Goal: Check status: Check status

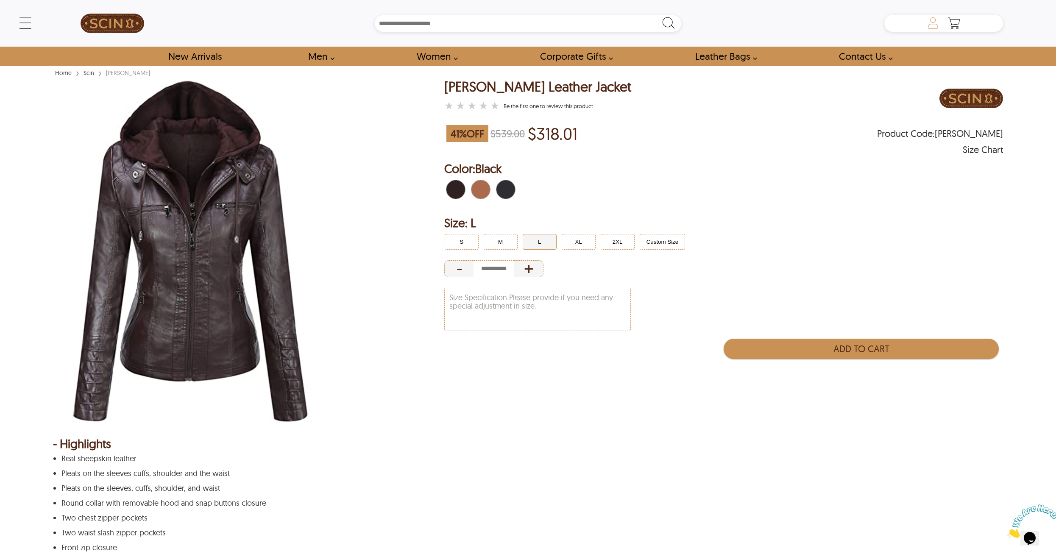
click at [930, 25] on icon at bounding box center [932, 23] width 17 height 17
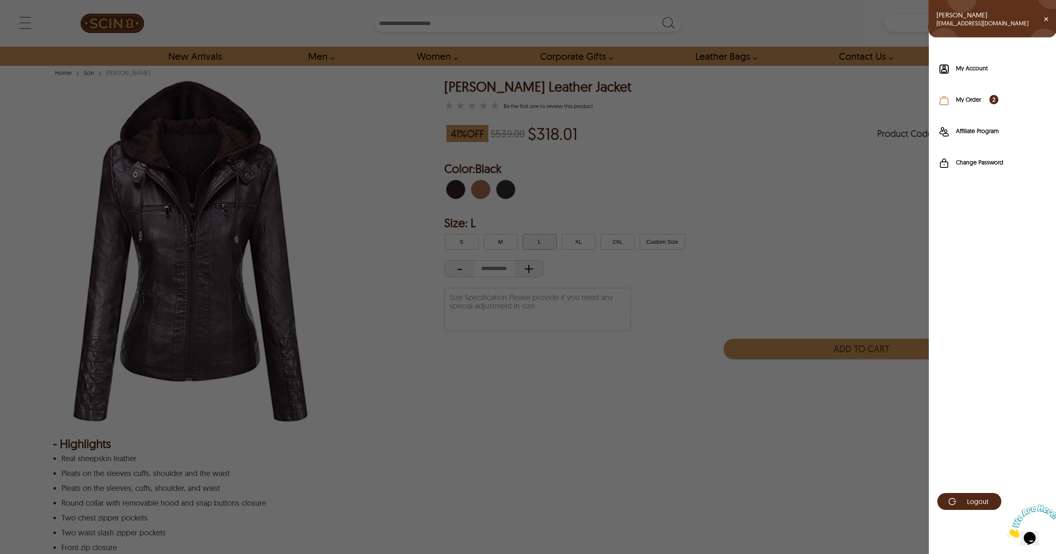
click at [966, 96] on label "My Order 2" at bounding box center [1002, 99] width 92 height 8
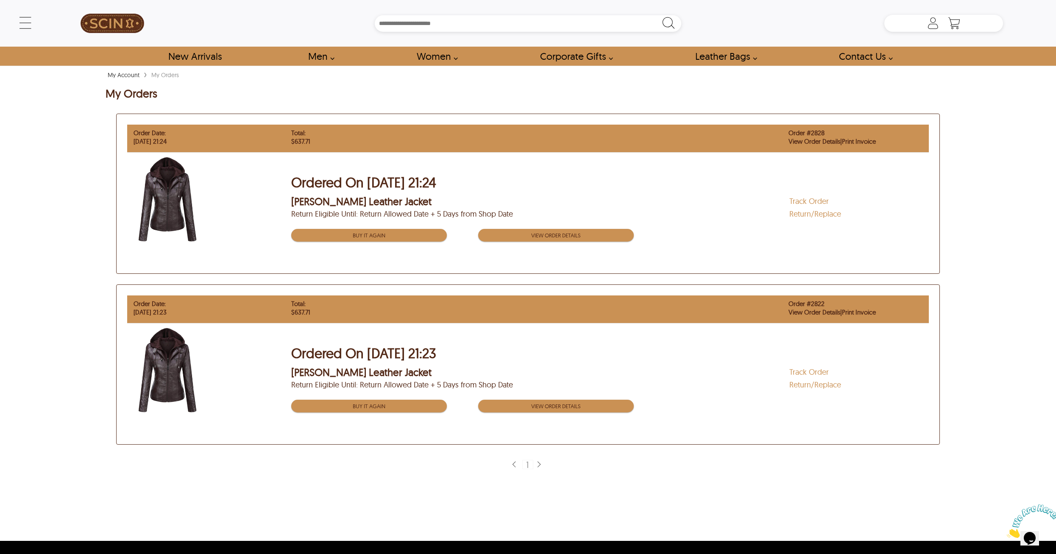
click at [813, 198] on link "Track Order" at bounding box center [808, 201] width 39 height 10
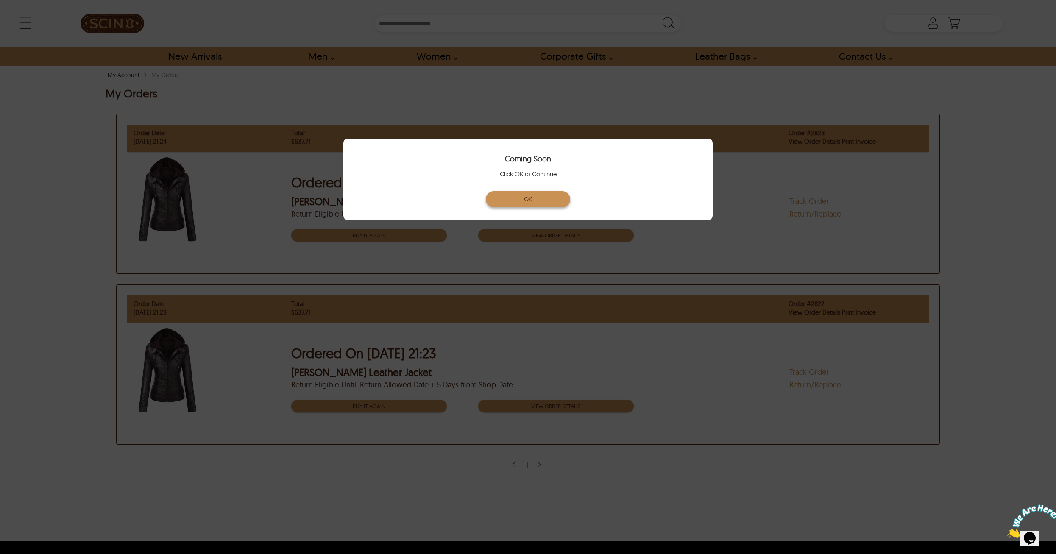
click at [548, 196] on button "OK" at bounding box center [528, 199] width 85 height 16
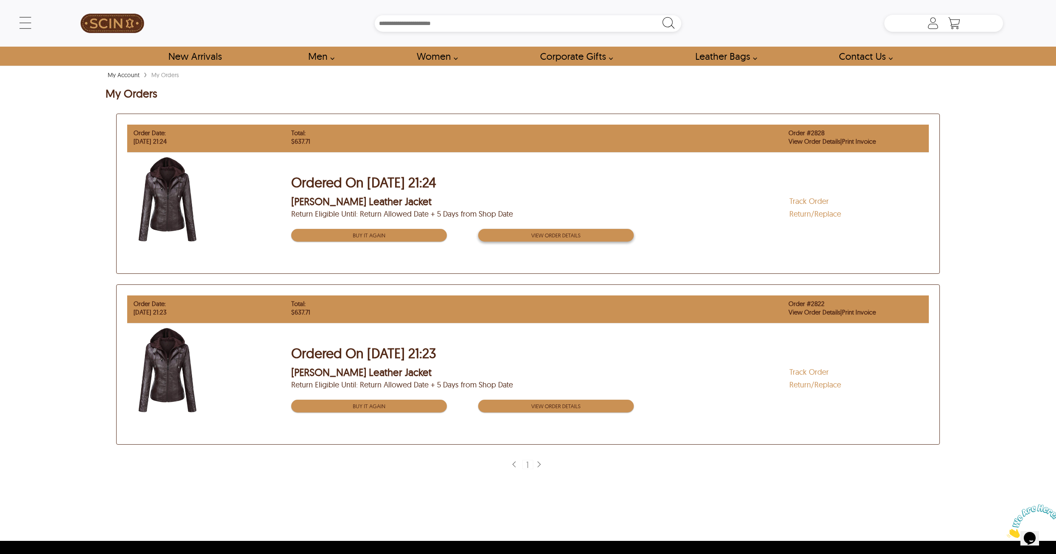
click at [595, 235] on button "View order Details" at bounding box center [556, 235] width 156 height 13
click at [806, 142] on link "View Order Details" at bounding box center [814, 141] width 52 height 8
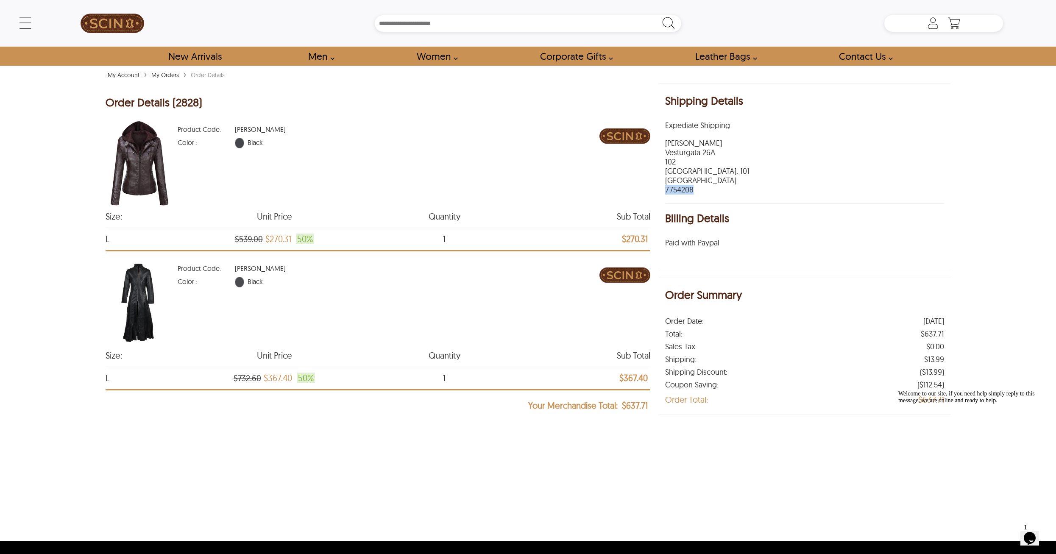
drag, startPoint x: 666, startPoint y: 190, endPoint x: 694, endPoint y: 192, distance: 28.0
click at [694, 192] on p "[PERSON_NAME] [STREET_ADDRESS] 7754208" at bounding box center [804, 167] width 278 height 56
copy p "7754208"
click at [186, 47] on link "New Arrivals" at bounding box center [195, 56] width 72 height 19
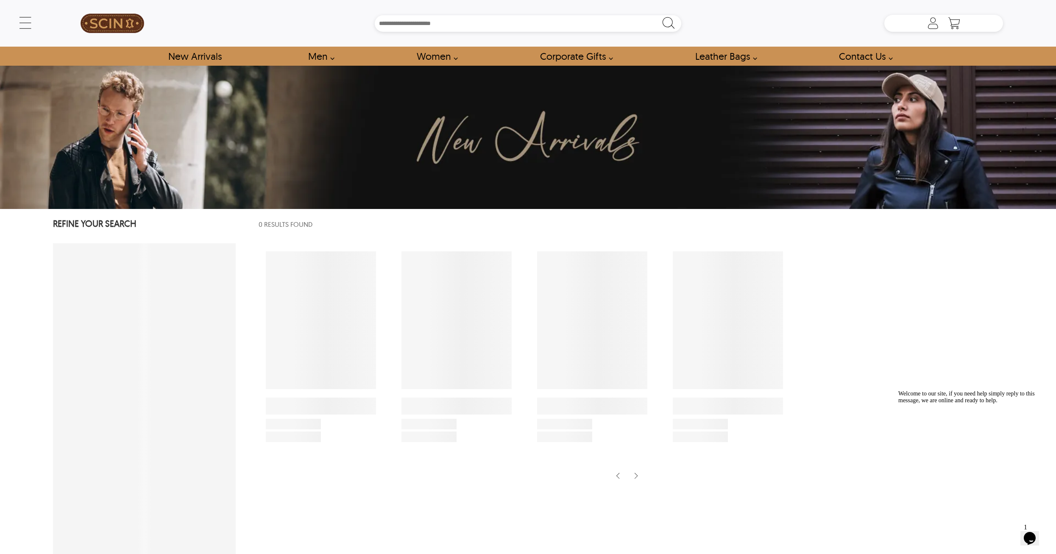
select select "********"
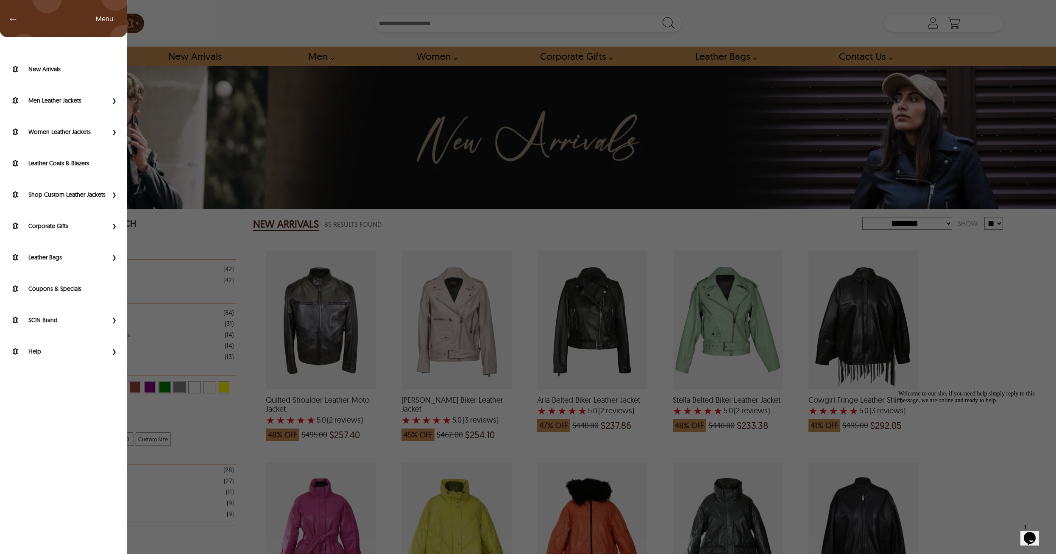
click at [53, 23] on div "← Menu New Arrivals Men Leather Jackets Aviator Leather Jackets Bomber Leather …" at bounding box center [528, 23] width 950 height 47
click at [86, 323] on label "SCIN Brand" at bounding box center [67, 320] width 79 height 8
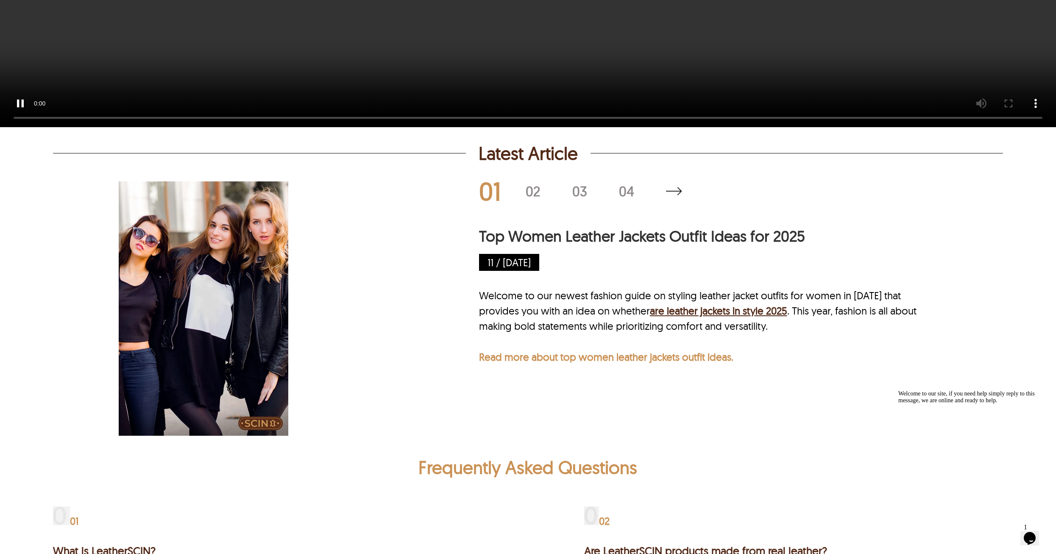
scroll to position [4747, 0]
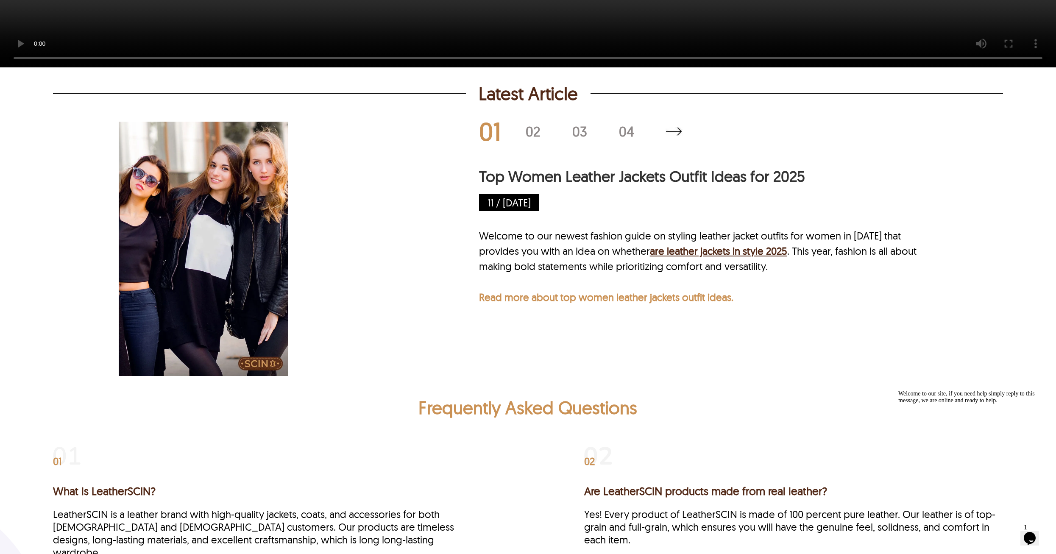
click at [677, 136] on img at bounding box center [673, 131] width 17 height 8
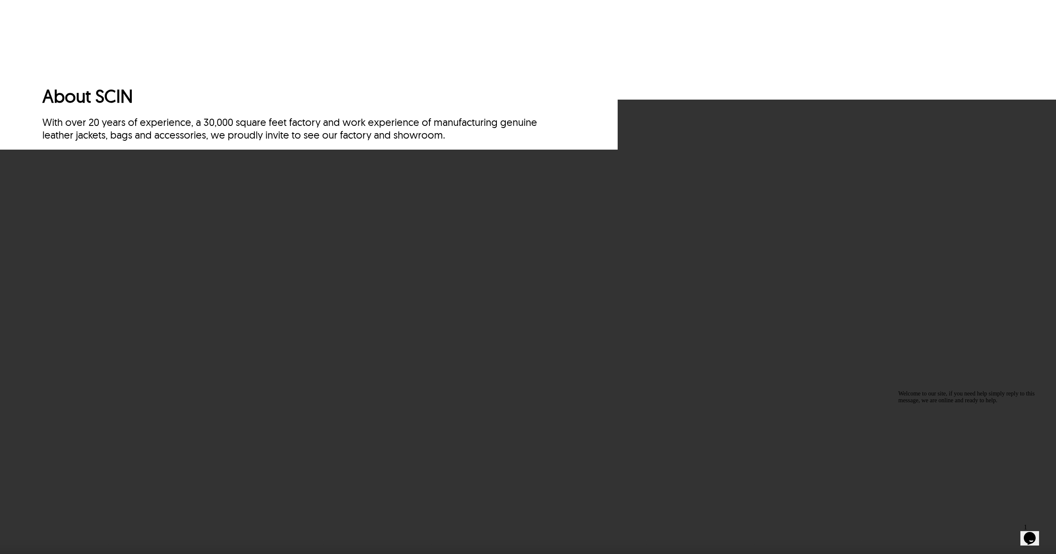
scroll to position [4069, 0]
